Goal: Information Seeking & Learning: Learn about a topic

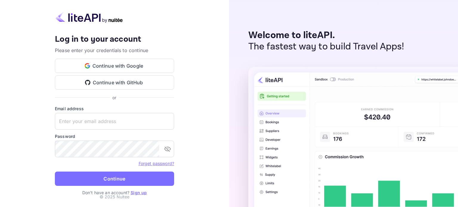
click at [99, 56] on div "Your account has been created successfully, a confirmation link has been sent t…" at bounding box center [114, 67] width 119 height 67
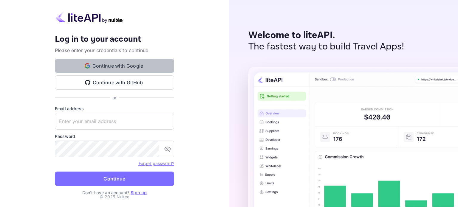
click at [100, 71] on button "Continue with Google" at bounding box center [114, 66] width 119 height 14
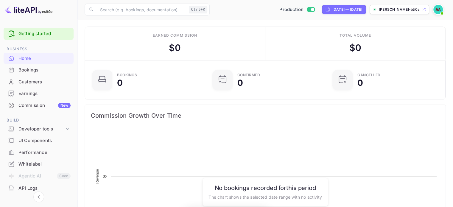
scroll to position [5, 5]
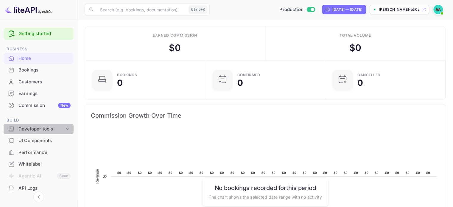
click at [46, 128] on div "Developer tools" at bounding box center [41, 129] width 46 height 7
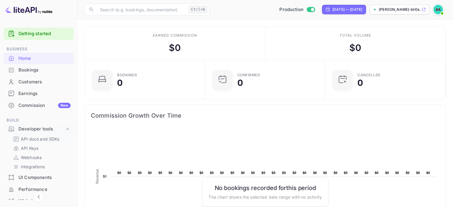
click at [37, 142] on p "API docs and SDKs" at bounding box center [40, 139] width 39 height 6
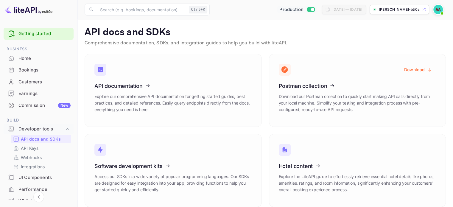
click at [307, 10] on input "Switch to Sandbox mode" at bounding box center [313, 9] width 12 height 4
checkbox input "false"
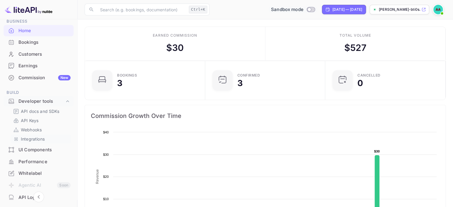
scroll to position [30, 0]
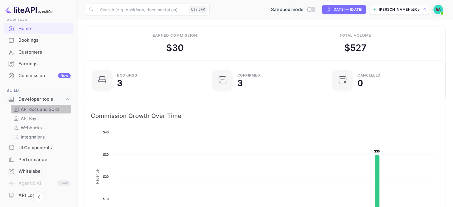
click at [48, 109] on p "API docs and SDKs" at bounding box center [40, 109] width 39 height 6
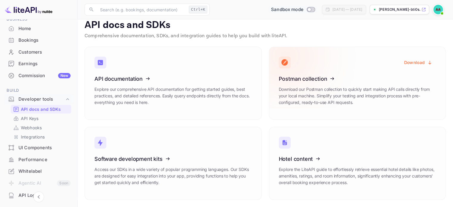
scroll to position [7, 0]
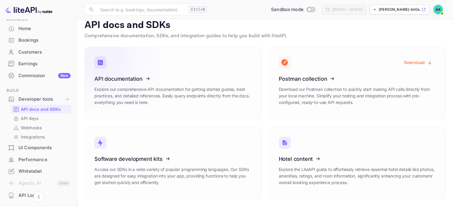
click at [181, 100] on p "Explore our comprehensive API documentation for getting started guides, best pr…" at bounding box center [173, 96] width 158 height 20
